Goal: Find specific page/section: Find specific page/section

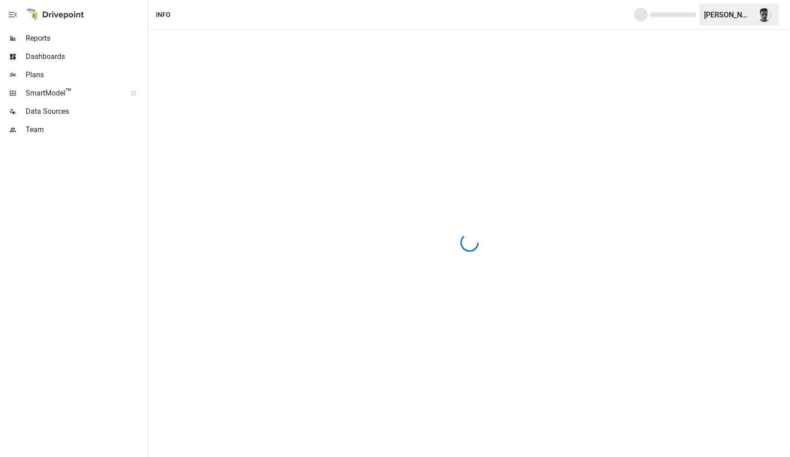
click at [64, 12] on div at bounding box center [55, 14] width 59 height 29
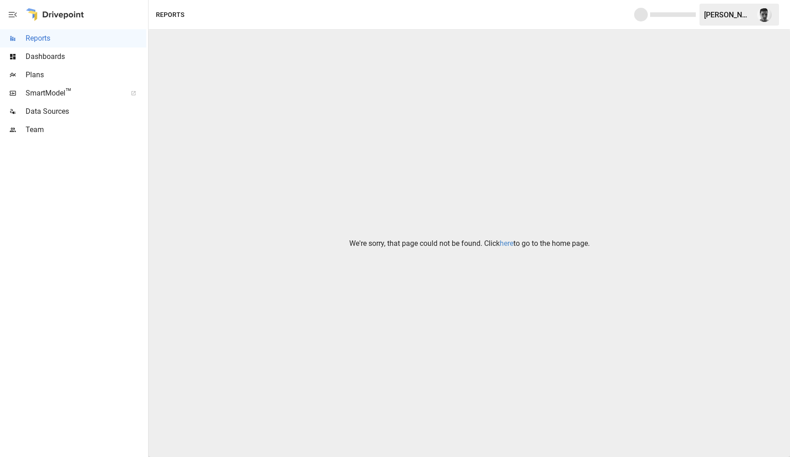
click at [505, 245] on link "here" at bounding box center [507, 243] width 14 height 9
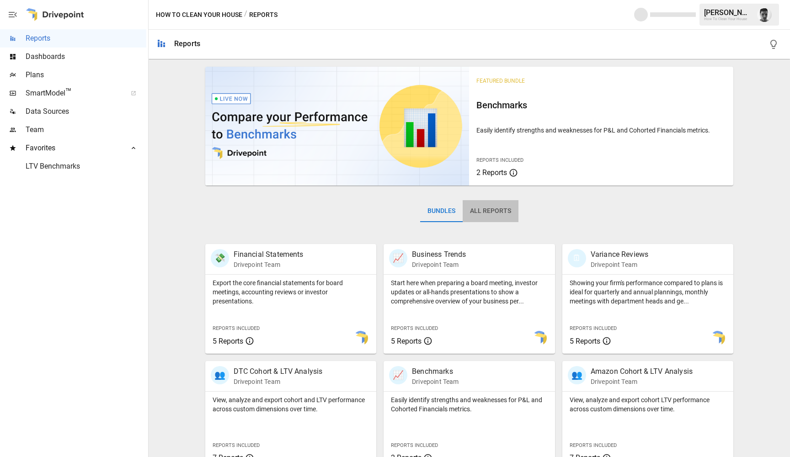
click at [497, 209] on button "All Reports" at bounding box center [491, 211] width 56 height 22
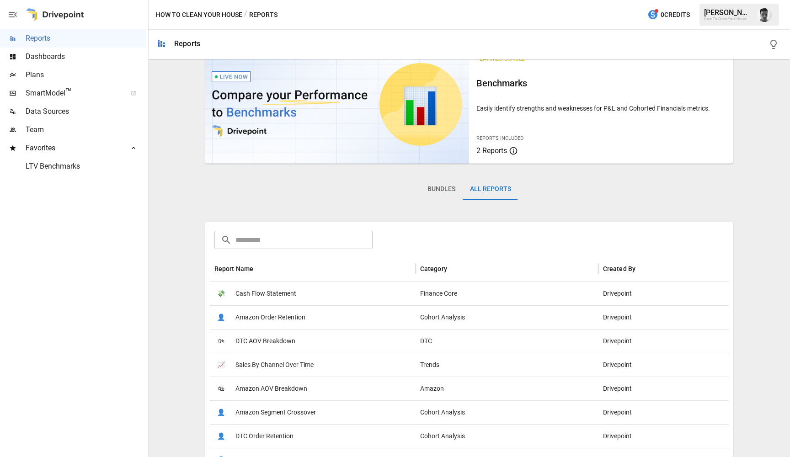
scroll to position [39, 0]
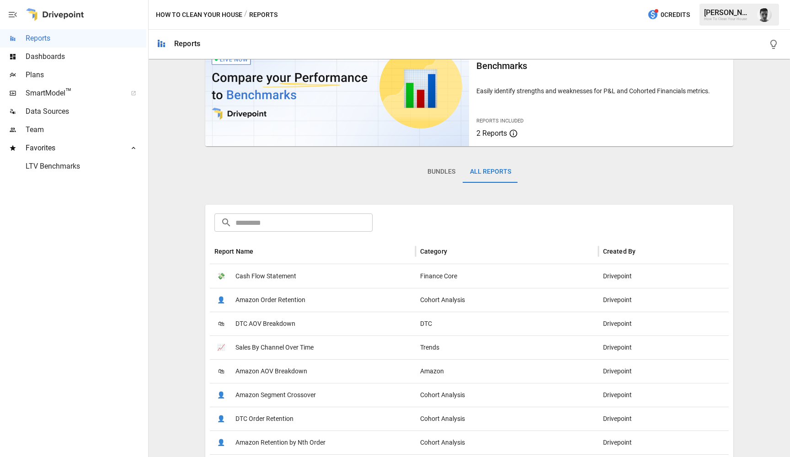
click at [268, 354] on span "Sales By Channel Over Time" at bounding box center [274, 347] width 78 height 23
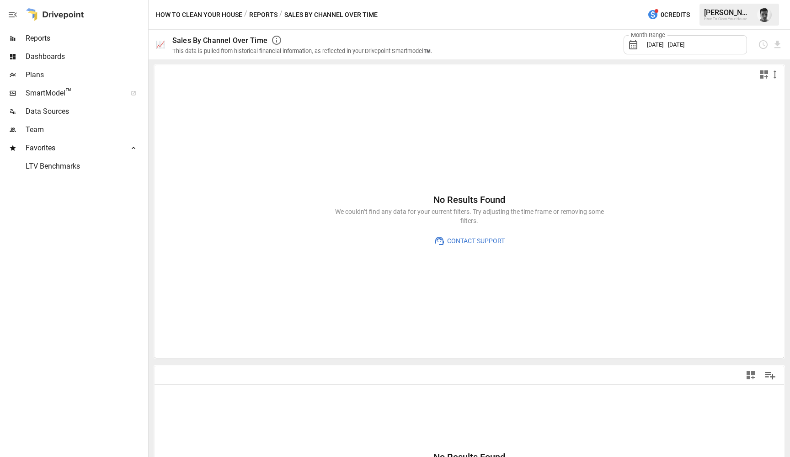
click at [639, 39] on label "Month Range" at bounding box center [648, 35] width 39 height 8
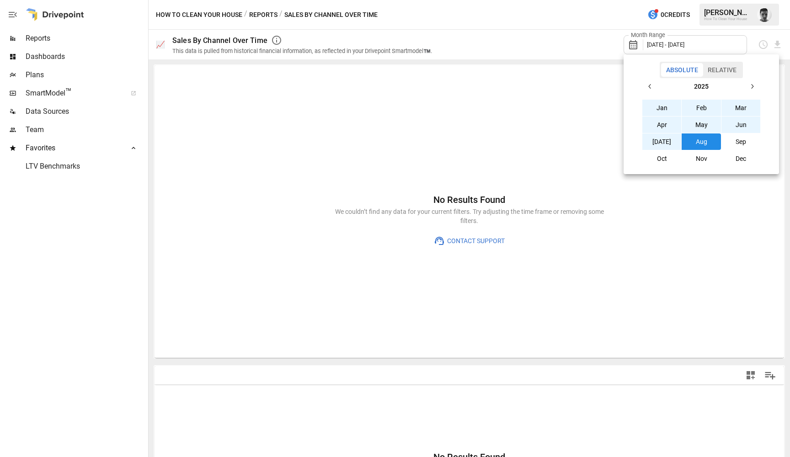
click at [648, 83] on button "button" at bounding box center [650, 86] width 16 height 16
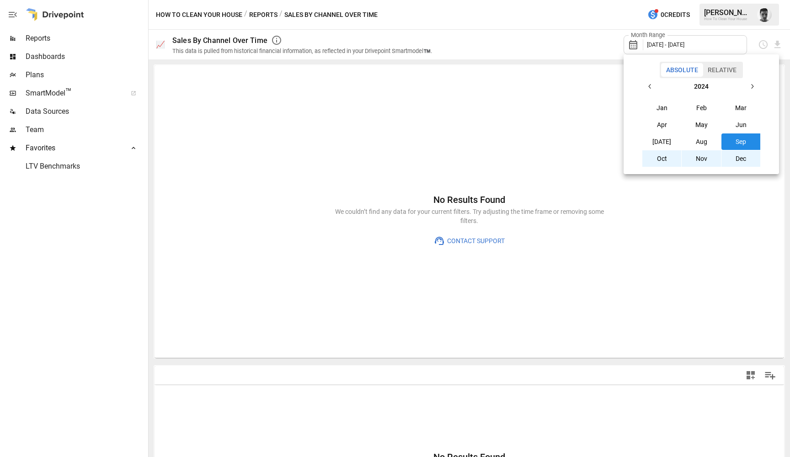
click at [648, 83] on button "button" at bounding box center [650, 86] width 16 height 16
click at [755, 89] on icon "button" at bounding box center [751, 86] width 7 height 7
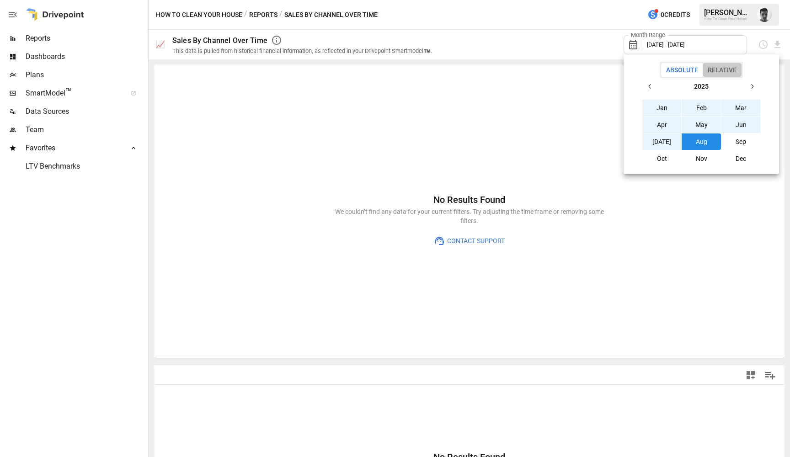
click at [720, 70] on button "Relative" at bounding box center [722, 70] width 39 height 14
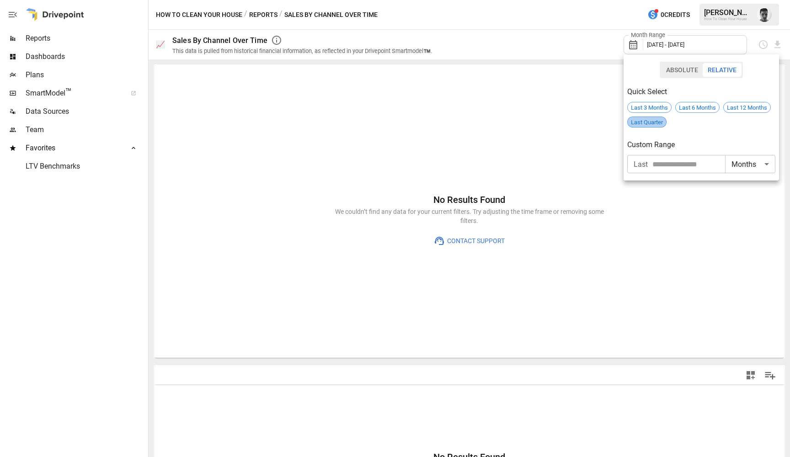
click at [645, 124] on span "Last Quarter" at bounding box center [647, 122] width 38 height 7
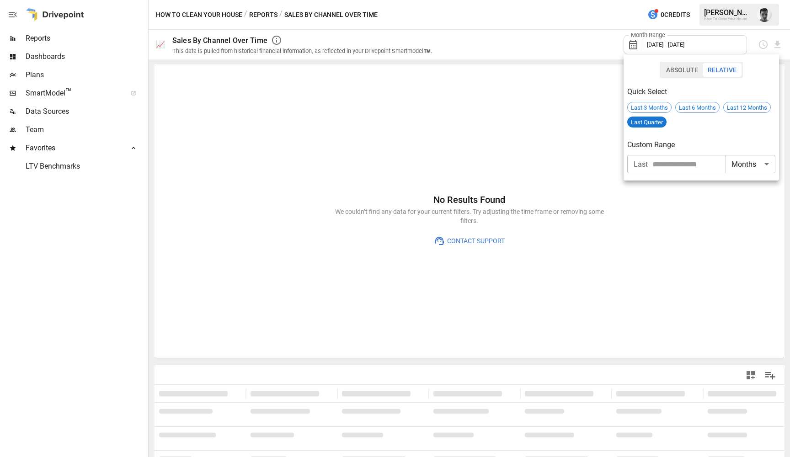
click at [668, 45] on div at bounding box center [395, 228] width 790 height 457
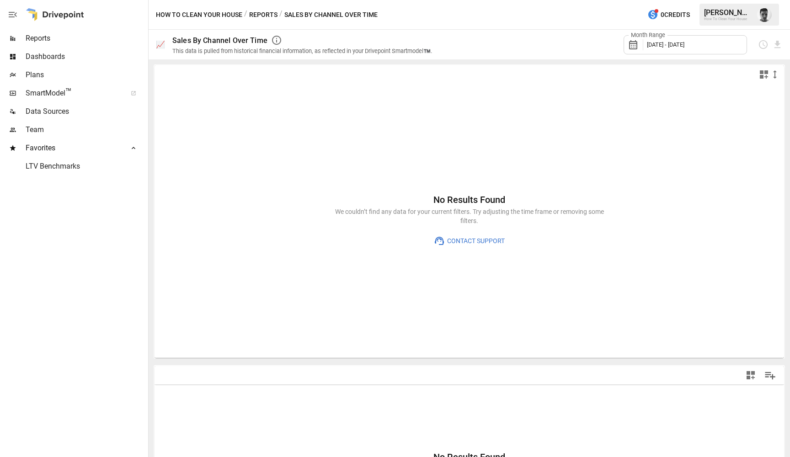
click at [44, 71] on span "Plans" at bounding box center [86, 74] width 121 height 11
